Goal: Task Accomplishment & Management: Use online tool/utility

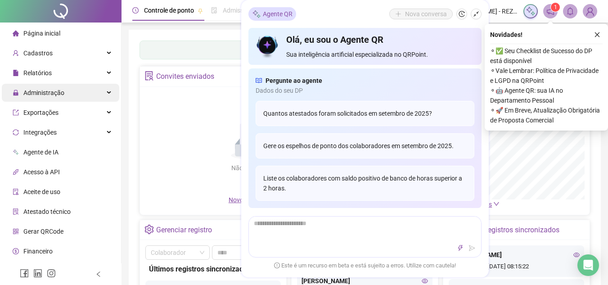
click at [48, 97] on span "Administração" at bounding box center [39, 93] width 52 height 18
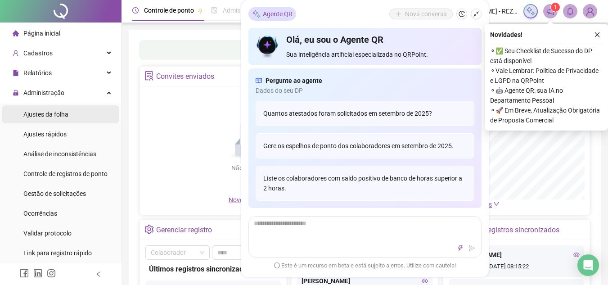
click at [57, 112] on span "Ajustes da folha" at bounding box center [45, 114] width 45 height 7
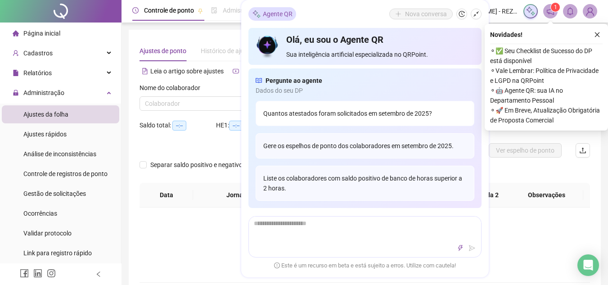
type input "**********"
click at [501, 242] on div "Não há dados" at bounding box center [364, 238] width 429 height 18
click at [599, 33] on icon "close" at bounding box center [597, 35] width 6 height 6
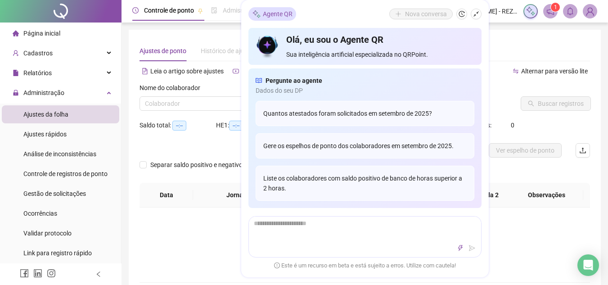
click at [506, 45] on div "Ajustes de ponto Histórico de ajustes" at bounding box center [365, 51] width 451 height 21
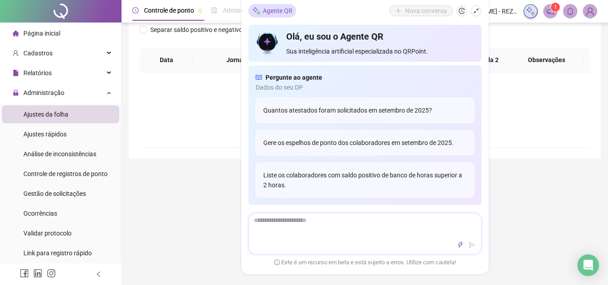
scroll to position [325, 0]
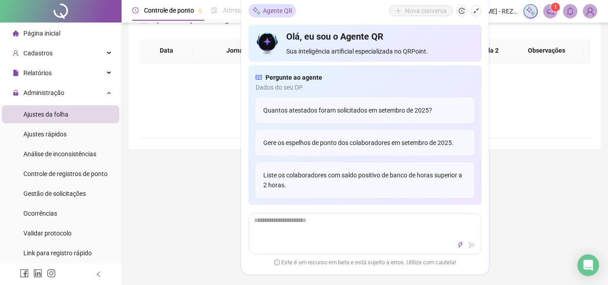
scroll to position [9, 0]
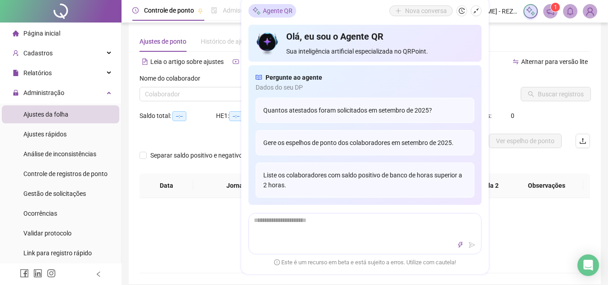
click at [185, 82] on label "Nome do colaborador" at bounding box center [173, 78] width 67 height 10
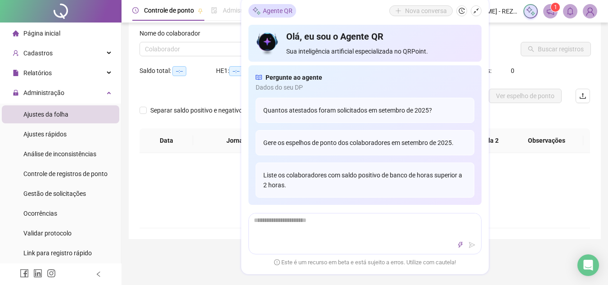
scroll to position [0, 0]
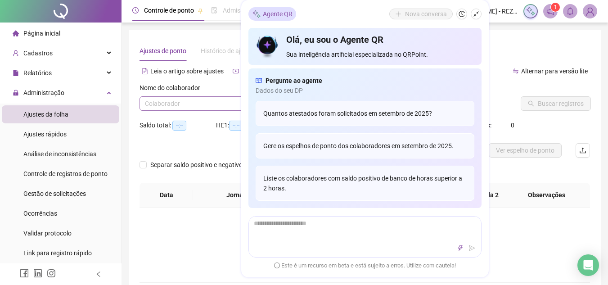
click at [198, 99] on input "search" at bounding box center [208, 104] width 126 height 14
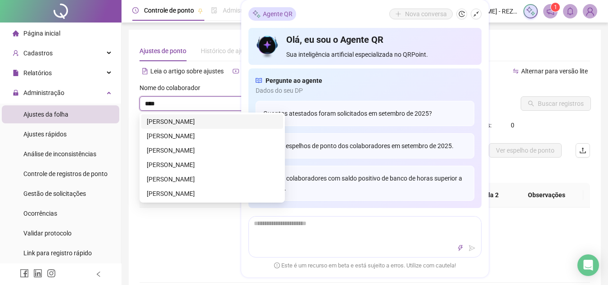
type input "*****"
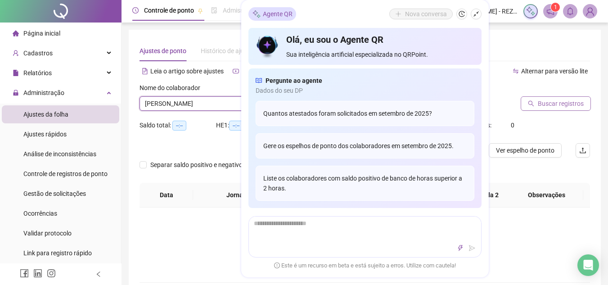
click at [563, 102] on span "Buscar registros" at bounding box center [561, 104] width 46 height 10
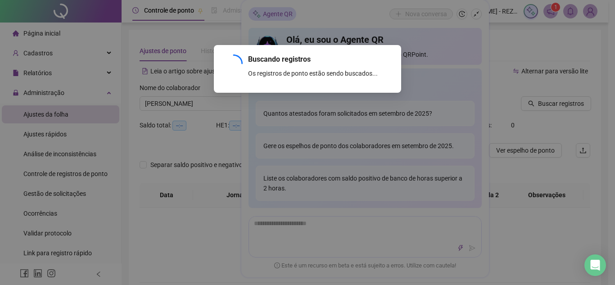
click at [477, 14] on div "Buscando registros Os registros de ponto estão sendo buscados... OK" at bounding box center [307, 142] width 615 height 285
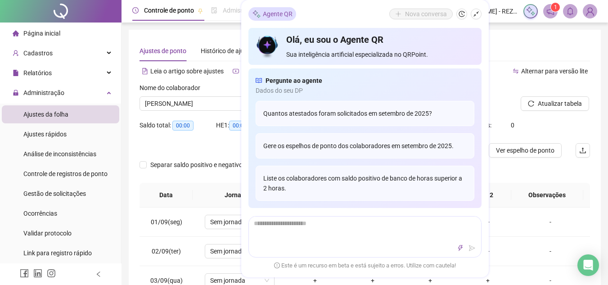
click at [477, 14] on icon "shrink" at bounding box center [476, 14] width 6 height 6
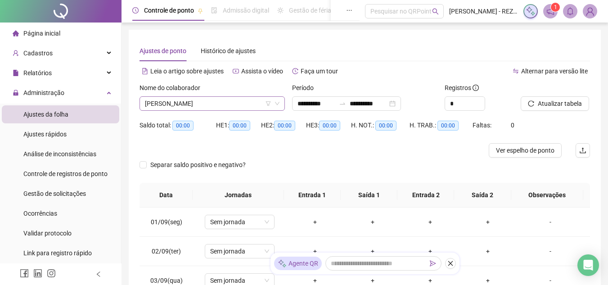
click at [233, 105] on span "[PERSON_NAME]" at bounding box center [212, 104] width 135 height 14
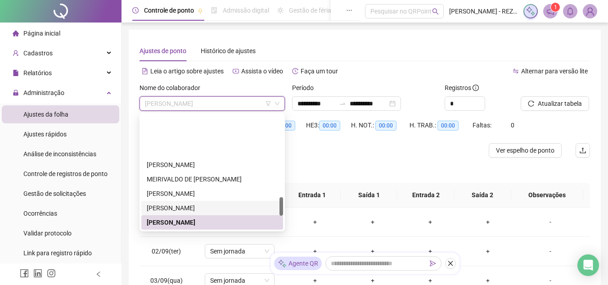
scroll to position [506, 0]
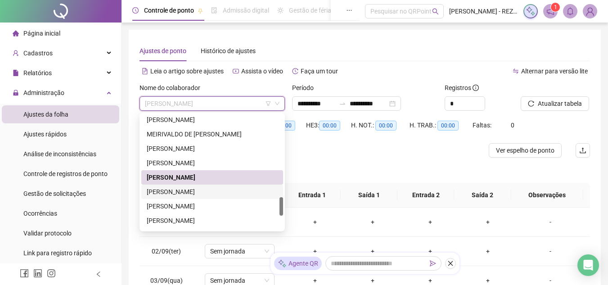
click at [218, 190] on div "[PERSON_NAME]" at bounding box center [212, 192] width 131 height 10
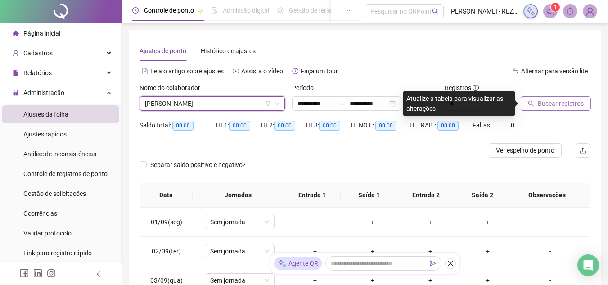
click at [553, 102] on span "Buscar registros" at bounding box center [561, 104] width 46 height 10
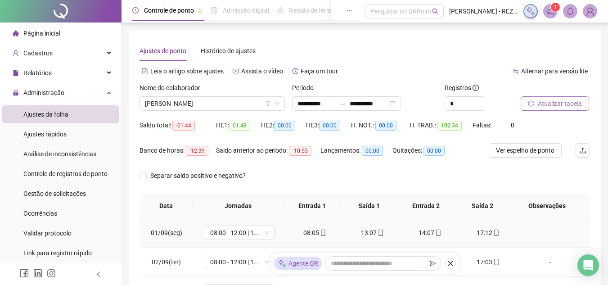
scroll to position [90, 0]
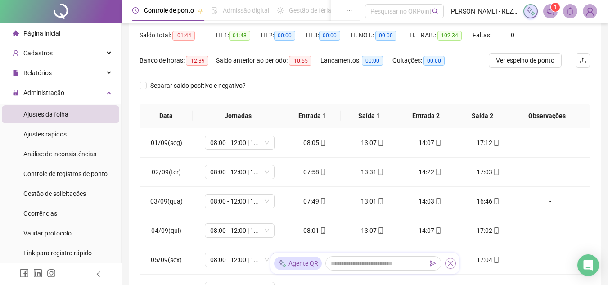
click at [454, 261] on button "button" at bounding box center [450, 263] width 11 height 11
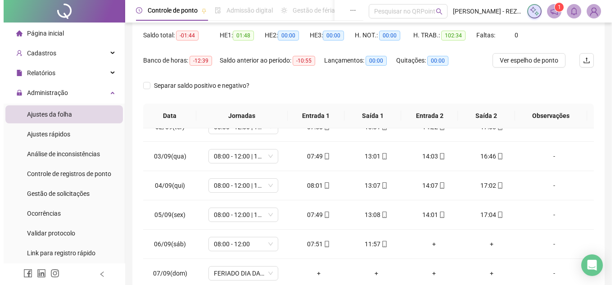
scroll to position [45, 0]
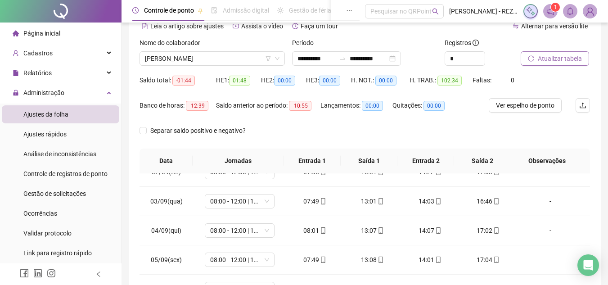
click at [588, 8] on img at bounding box center [590, 12] width 14 height 14
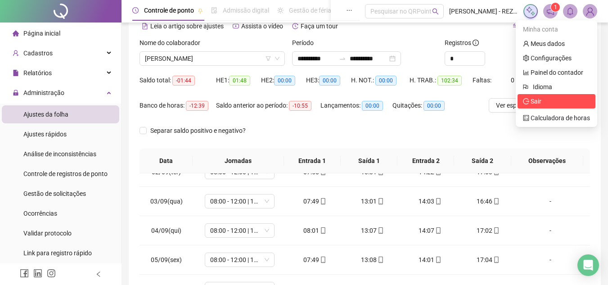
click at [549, 97] on span "Sair" at bounding box center [556, 101] width 67 height 10
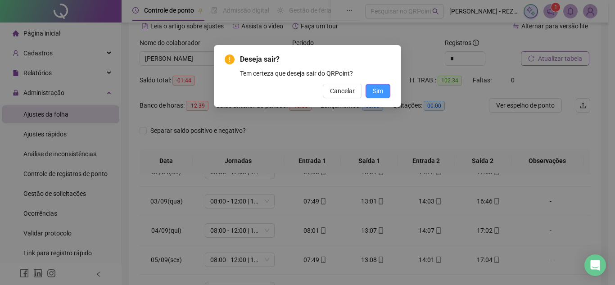
click at [379, 89] on span "Sim" at bounding box center [378, 91] width 10 height 10
